Goal: Task Accomplishment & Management: Use online tool/utility

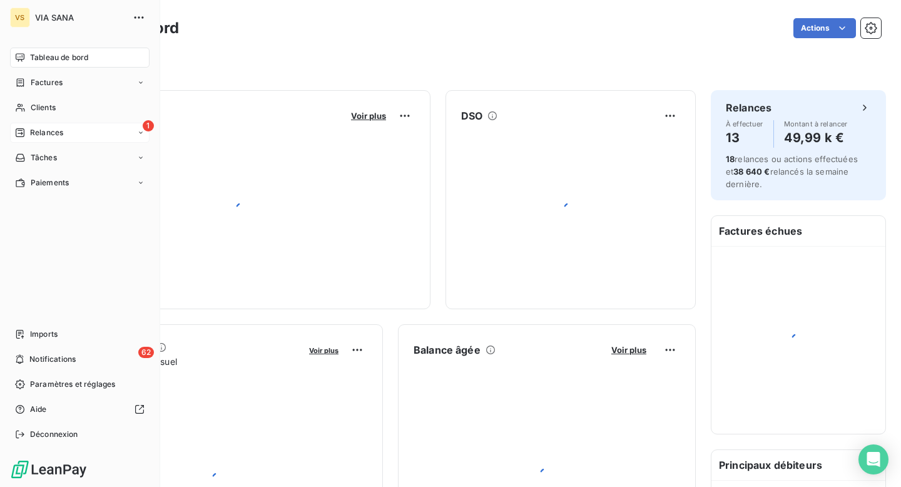
click at [30, 131] on span "Relances" at bounding box center [46, 132] width 33 height 11
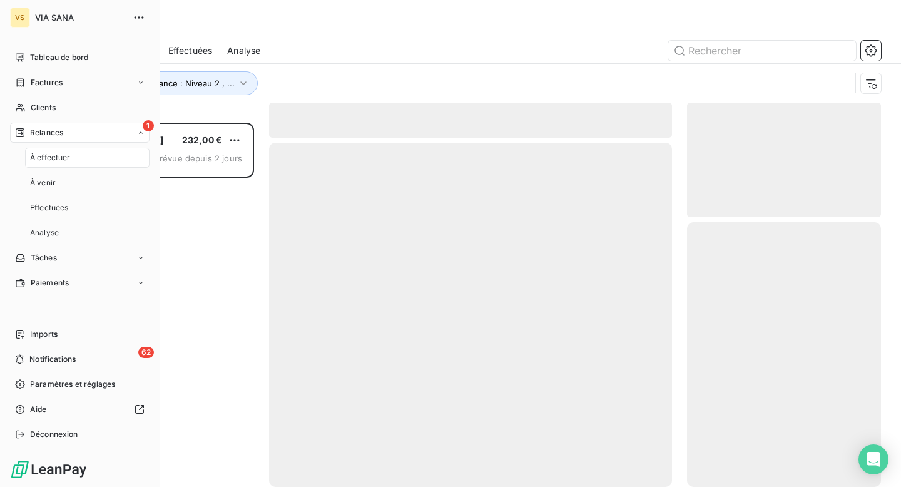
scroll to position [364, 194]
click at [89, 140] on div "1 Relances" at bounding box center [79, 133] width 139 height 20
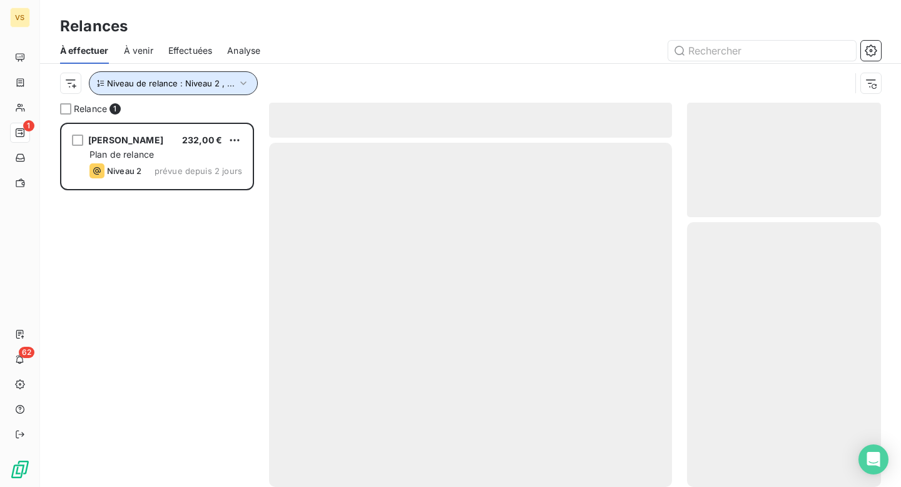
click at [201, 81] on span "Niveau de relance : Niveau 2 , ..." at bounding box center [171, 83] width 128 height 10
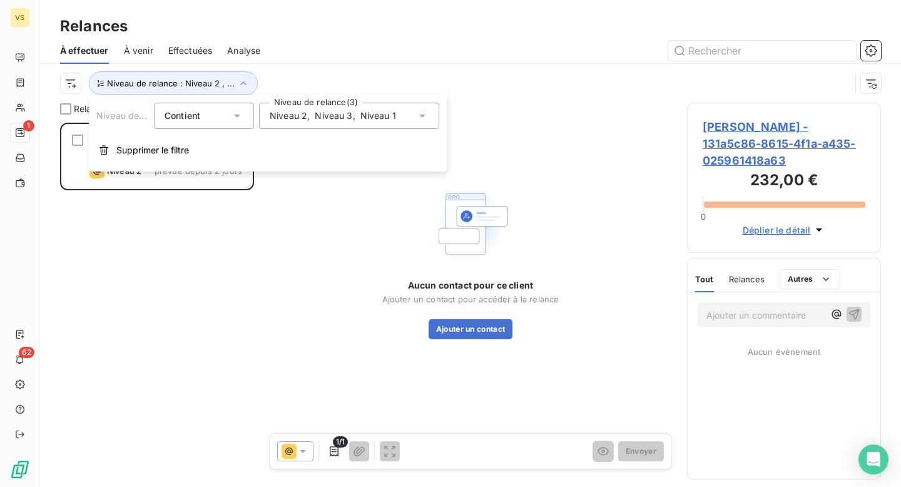
click at [295, 115] on span "Niveau 2" at bounding box center [289, 115] width 38 height 13
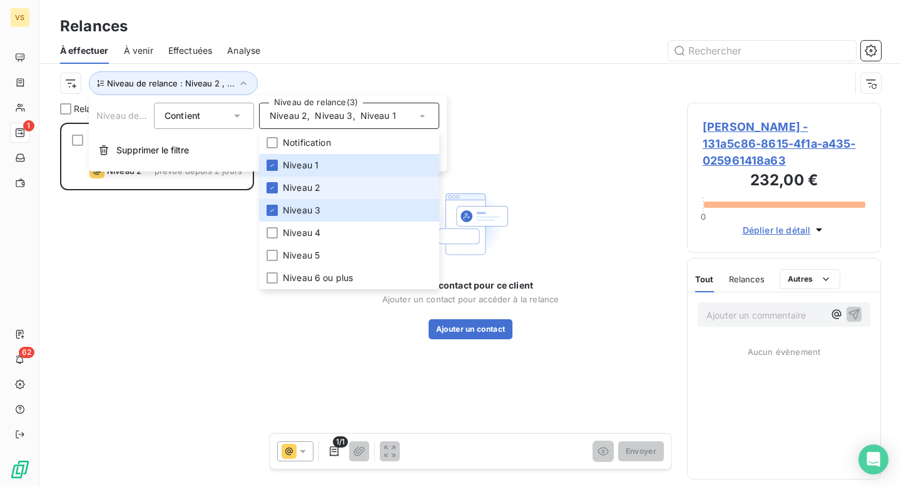
click at [310, 181] on span "Niveau 2" at bounding box center [302, 187] width 38 height 13
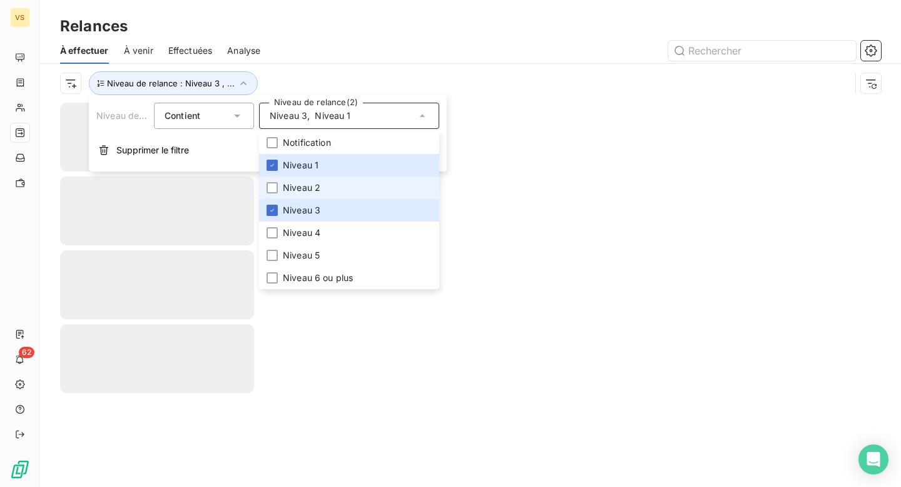
click at [310, 195] on li "Niveau 2" at bounding box center [349, 187] width 180 height 23
click at [310, 198] on li "Niveau 2" at bounding box center [349, 187] width 180 height 23
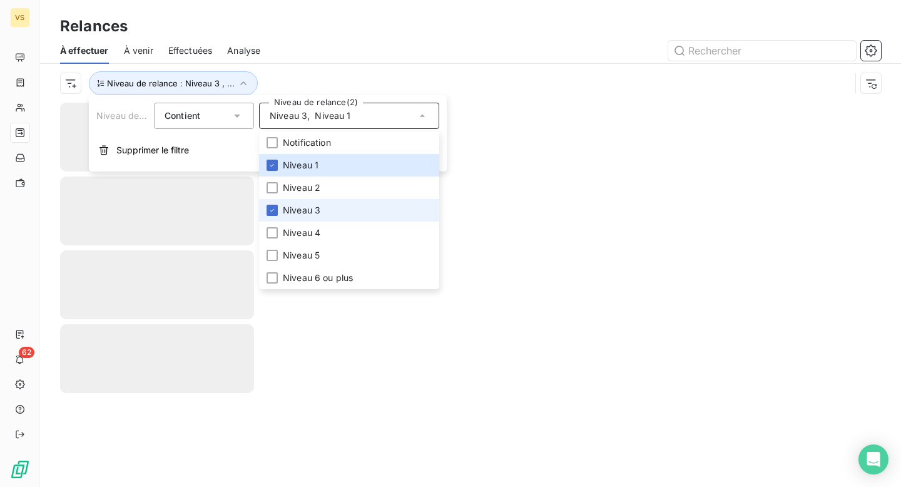
click at [310, 203] on li "Niveau 3" at bounding box center [349, 210] width 180 height 23
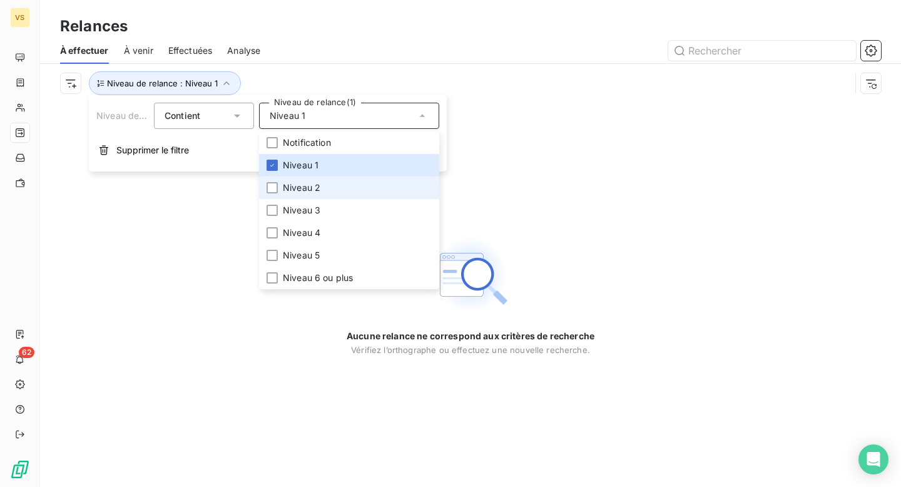
click at [281, 190] on li "Niveau 2" at bounding box center [349, 187] width 180 height 23
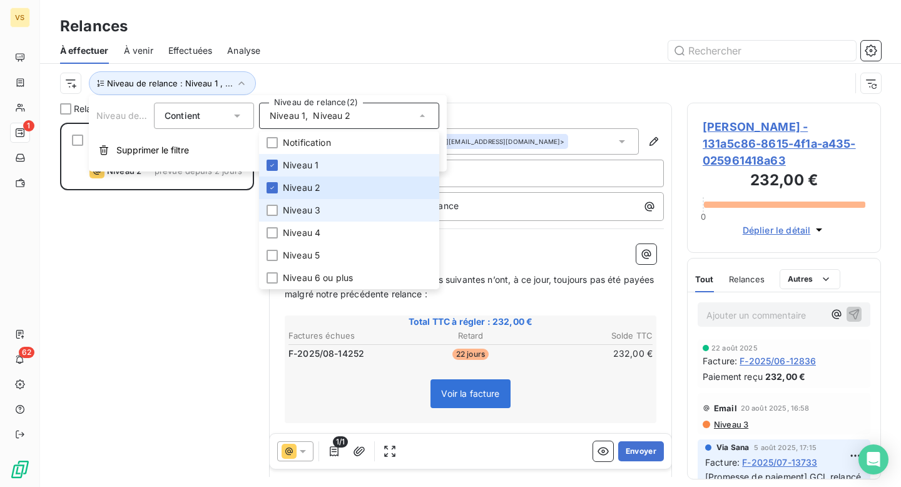
scroll to position [364, 194]
click at [298, 206] on span "Niveau 3" at bounding box center [302, 210] width 38 height 13
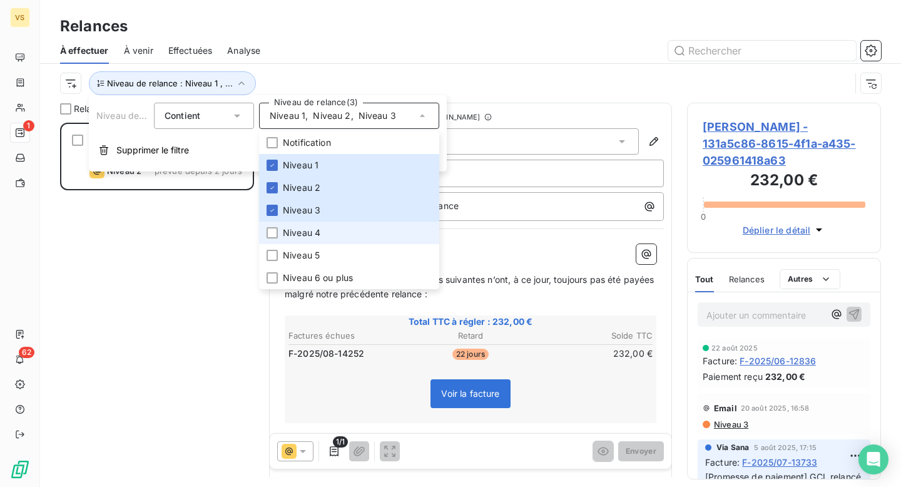
click at [296, 235] on span "Niveau 4" at bounding box center [302, 232] width 38 height 13
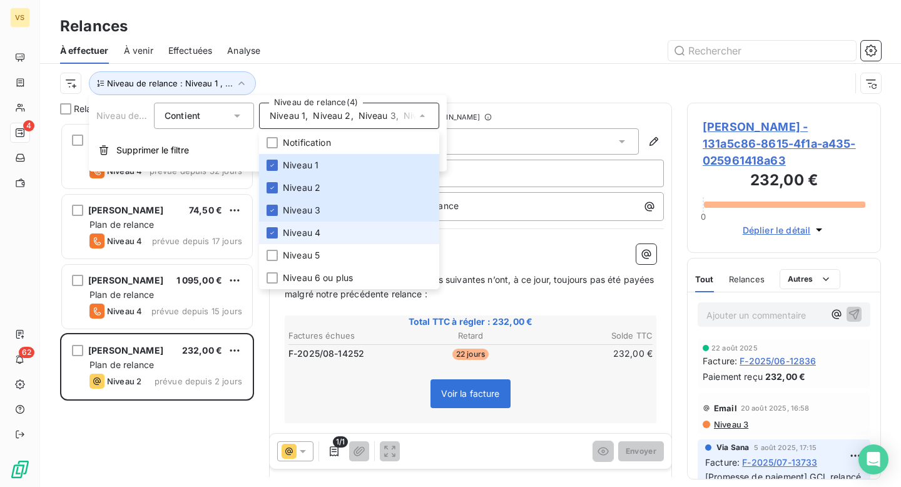
click at [296, 235] on span "Niveau 4" at bounding box center [302, 232] width 38 height 13
